Goal: Book appointment/travel/reservation

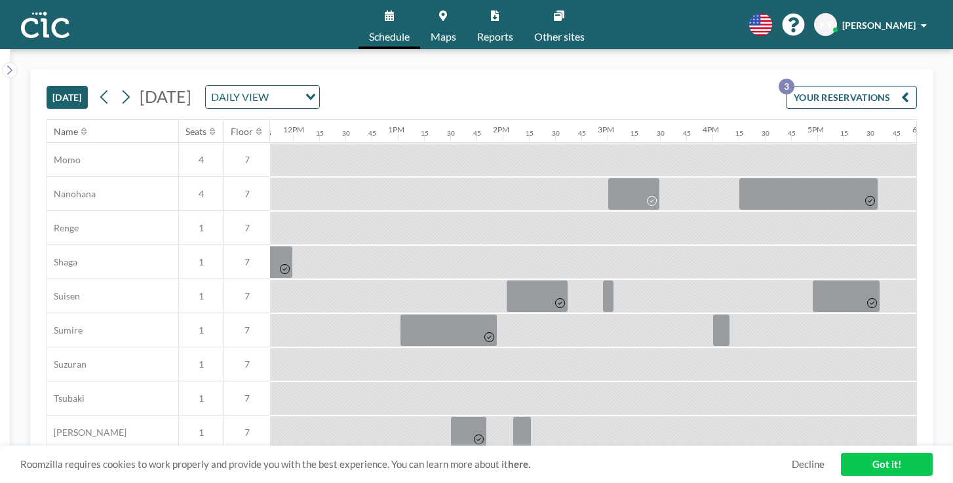
scroll to position [668, 1235]
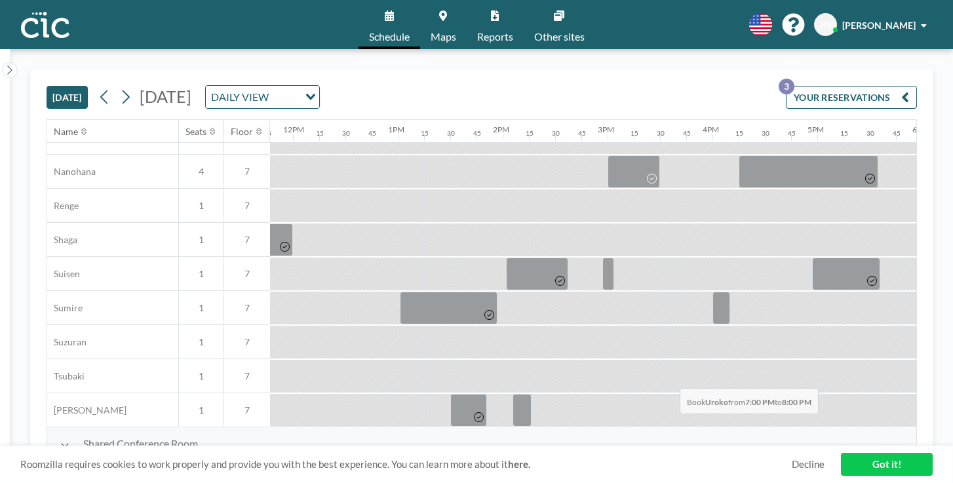
drag, startPoint x: 611, startPoint y: 358, endPoint x: 676, endPoint y: 357, distance: 64.2
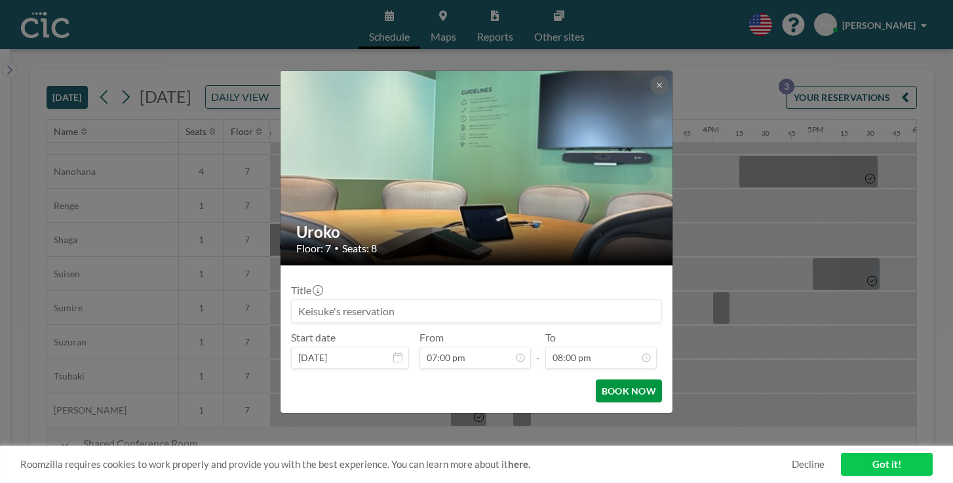
click at [620, 379] on button "BOOK NOW" at bounding box center [629, 390] width 66 height 23
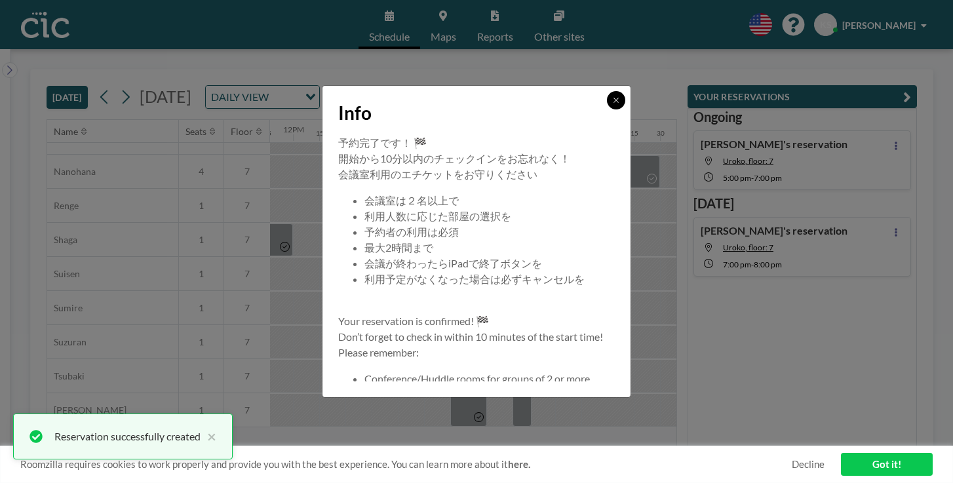
click at [612, 104] on icon at bounding box center [616, 100] width 8 height 8
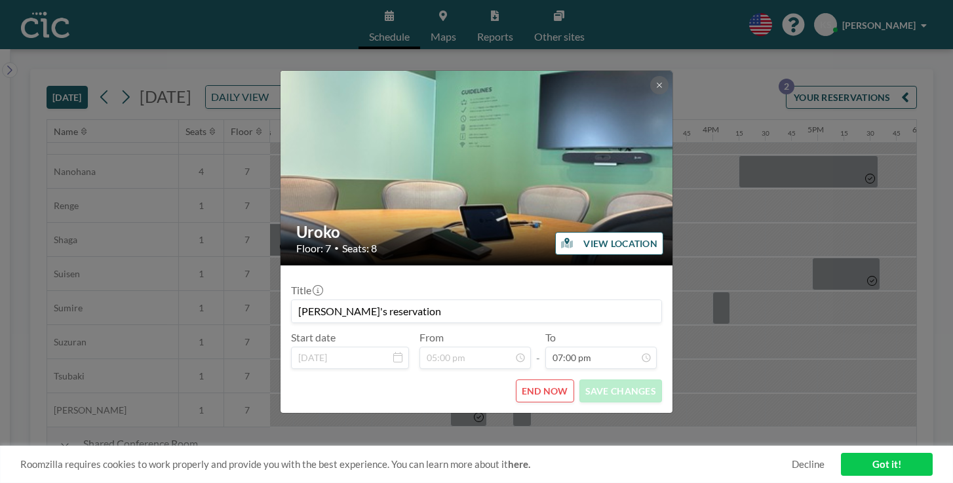
click at [535, 379] on button "END NOW" at bounding box center [545, 390] width 58 height 23
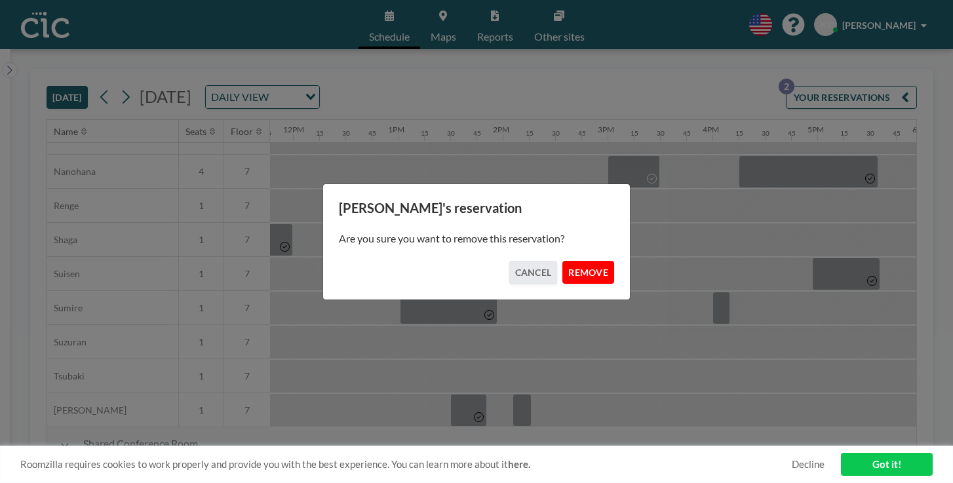
click at [578, 265] on button "REMOVE" at bounding box center [588, 272] width 52 height 23
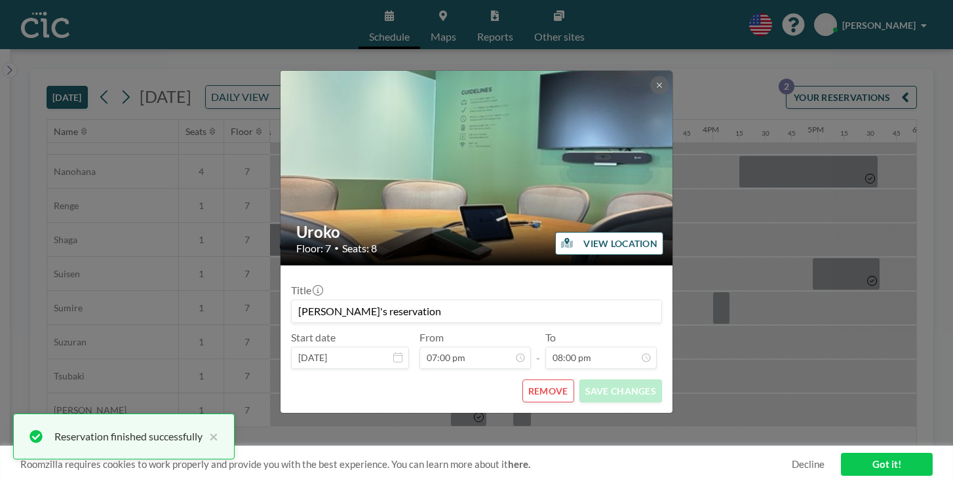
click at [531, 379] on button "REMOVE" at bounding box center [548, 390] width 52 height 23
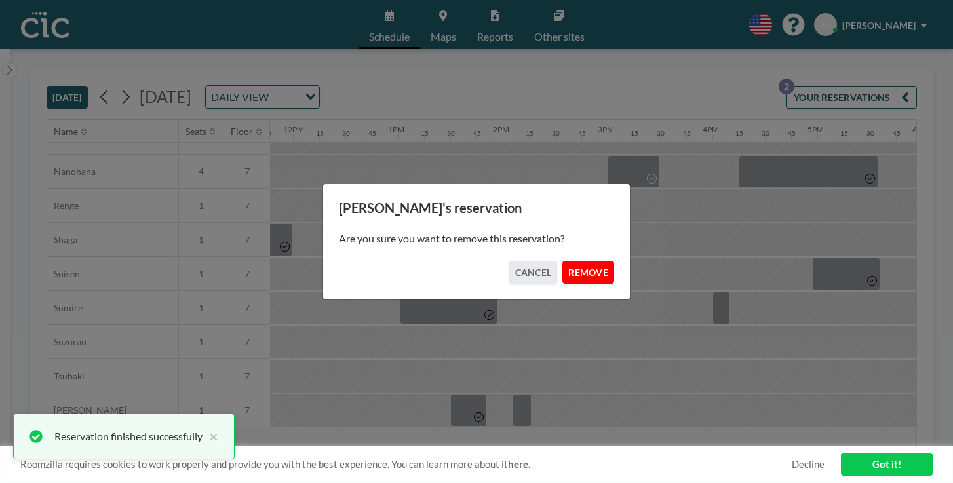
click at [569, 269] on button "REMOVE" at bounding box center [588, 272] width 52 height 23
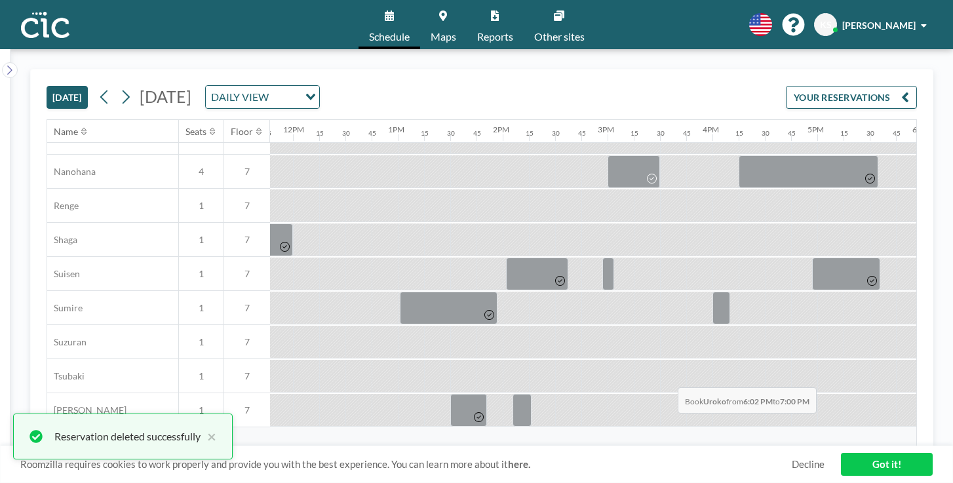
drag, startPoint x: 526, startPoint y: 357, endPoint x: 674, endPoint y: 356, distance: 147.4
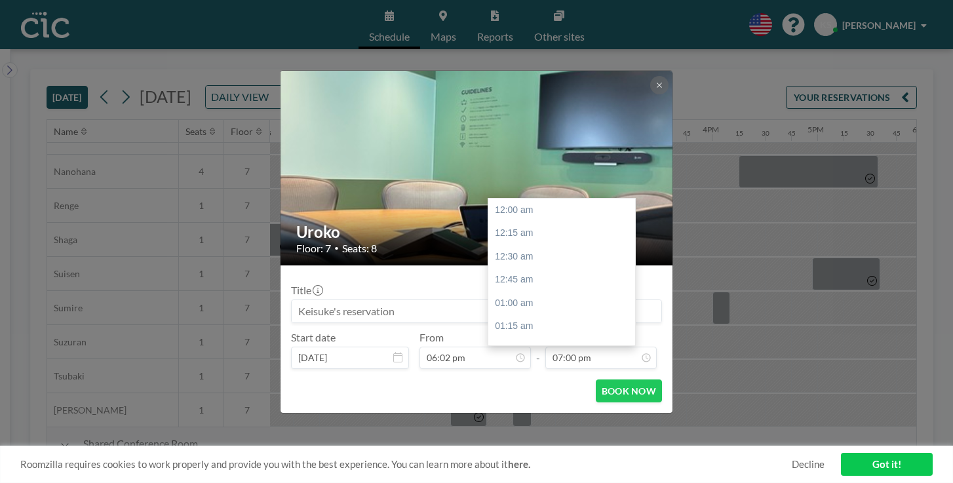
scroll to position [1590, 0]
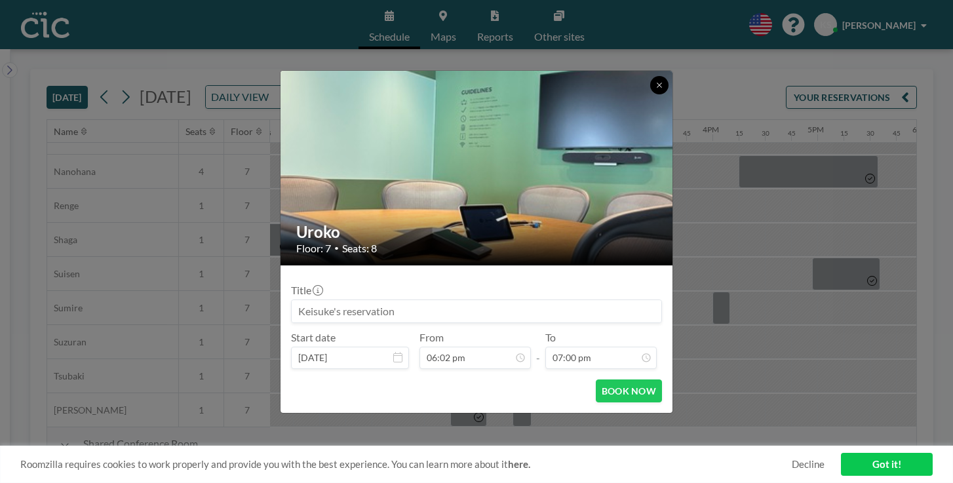
click at [655, 89] on icon at bounding box center [659, 85] width 8 height 8
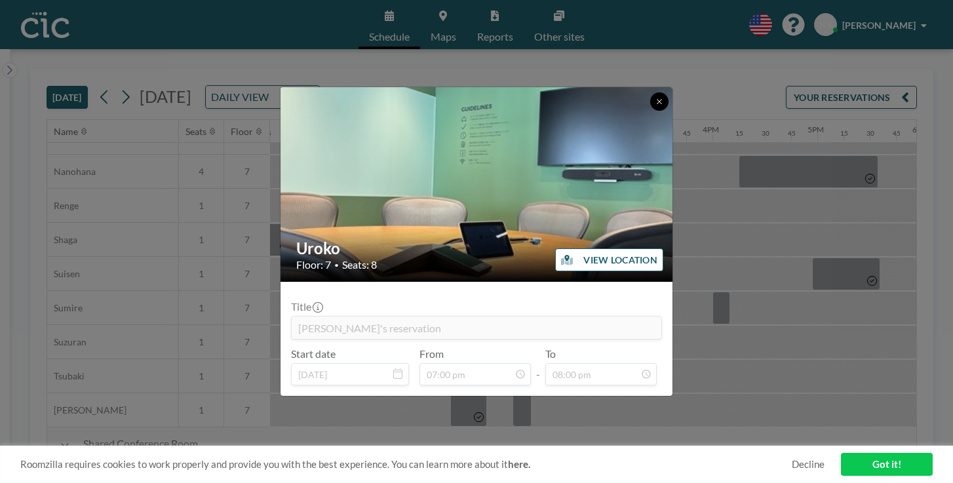
click at [655, 106] on icon at bounding box center [659, 102] width 8 height 8
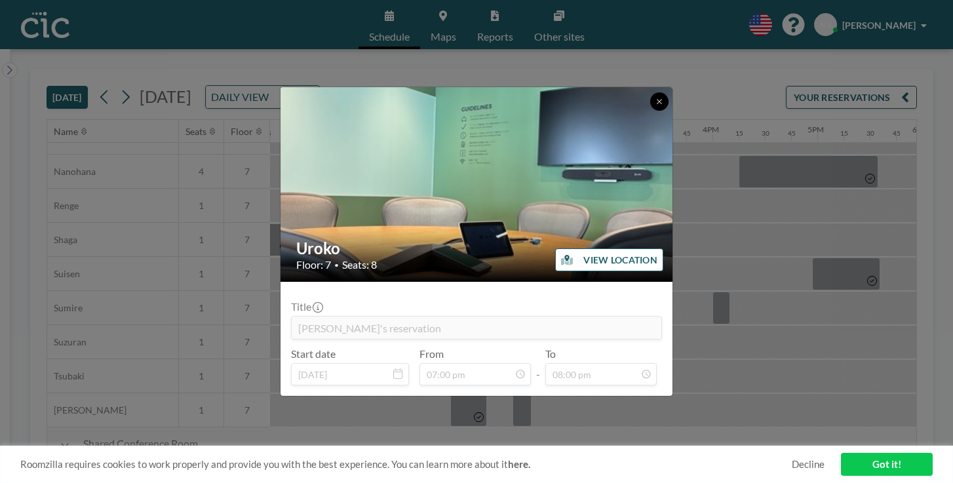
click at [650, 111] on button at bounding box center [659, 101] width 18 height 18
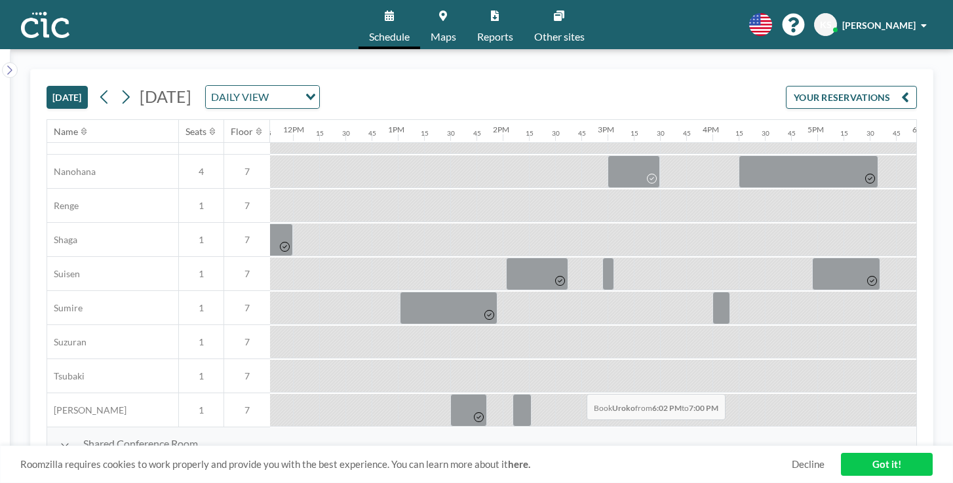
drag, startPoint x: 531, startPoint y: 356, endPoint x: 588, endPoint y: 364, distance: 56.8
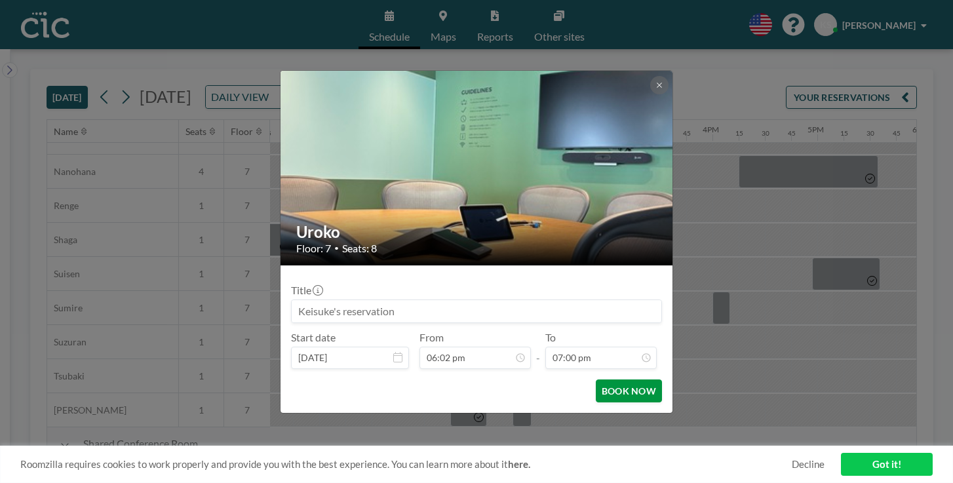
click at [596, 379] on button "BOOK NOW" at bounding box center [629, 390] width 66 height 23
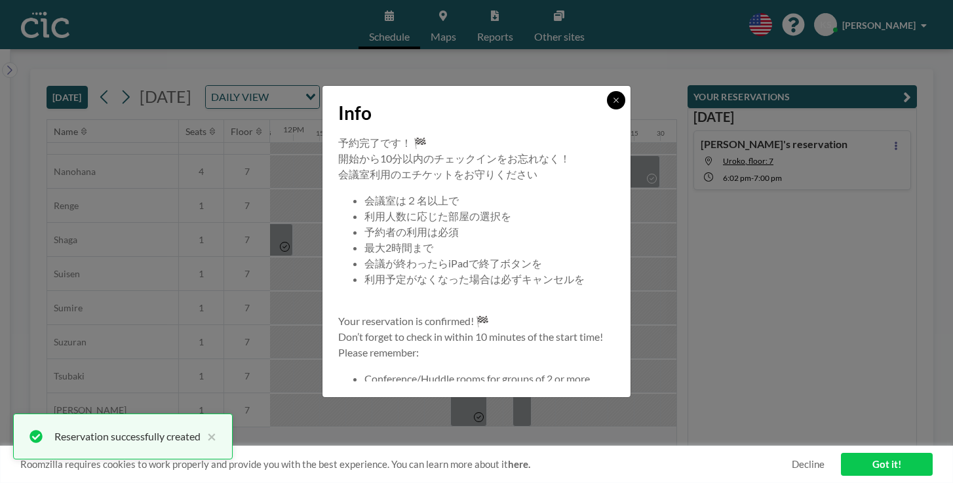
click at [607, 109] on button at bounding box center [616, 100] width 18 height 18
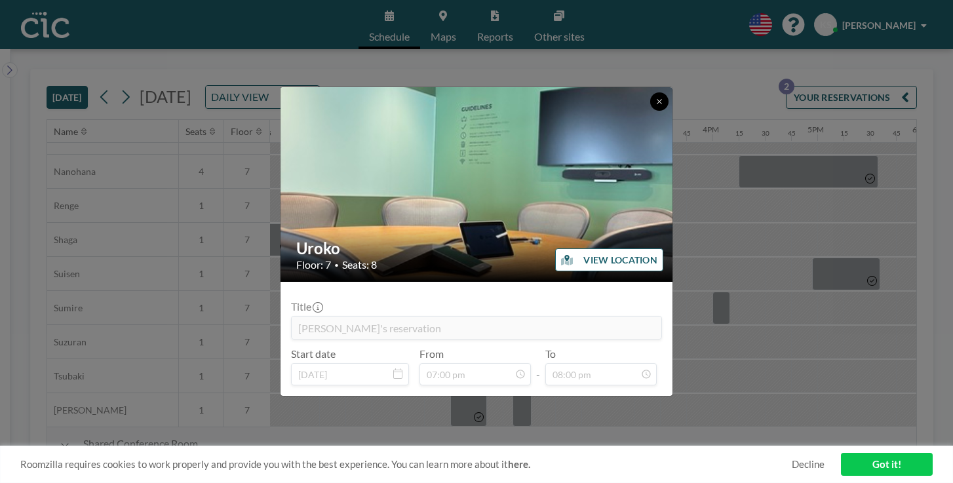
click at [650, 111] on button at bounding box center [659, 101] width 18 height 18
